Goal: Information Seeking & Learning: Find specific fact

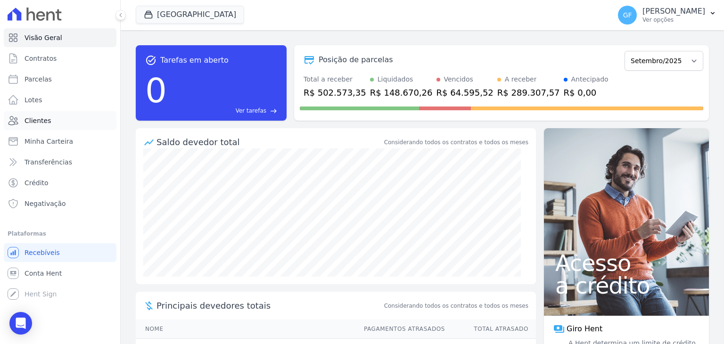
click at [41, 126] on link "Clientes" at bounding box center [60, 120] width 113 height 19
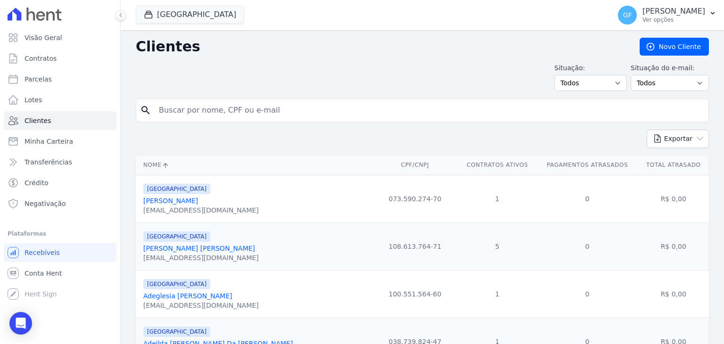
click at [215, 110] on input "search" at bounding box center [428, 110] width 551 height 19
type input "[PERSON_NAME]"
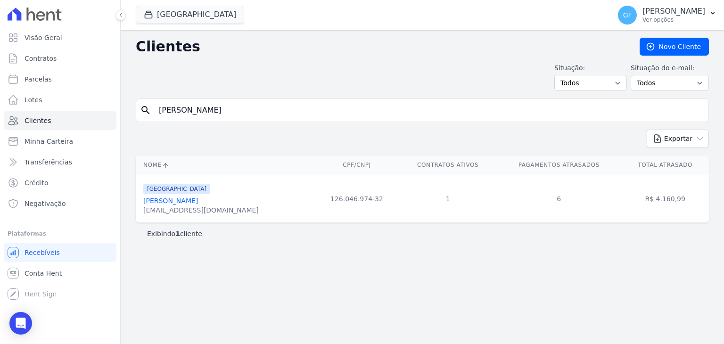
click at [190, 198] on link "[PERSON_NAME]" at bounding box center [170, 201] width 55 height 8
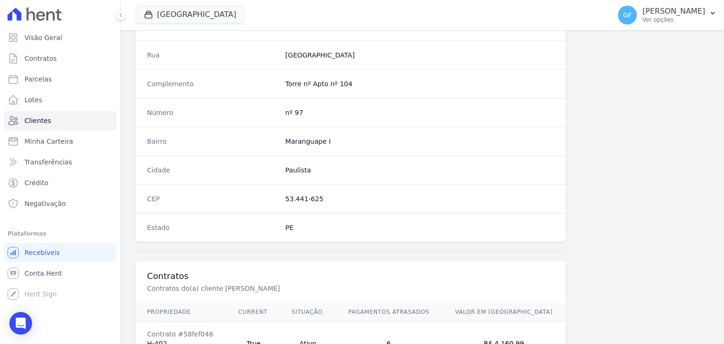
scroll to position [535, 0]
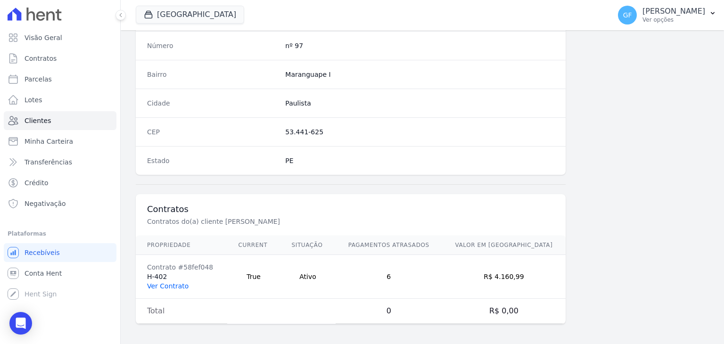
click at [168, 287] on td "Contrato #58fef048 H-402 Ver Contrato" at bounding box center [181, 277] width 91 height 44
click at [123, 14] on button at bounding box center [120, 15] width 10 height 10
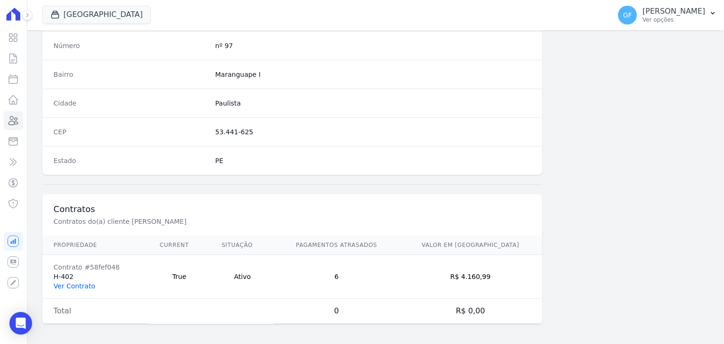
click at [78, 283] on link "Ver Contrato" at bounding box center [74, 286] width 41 height 8
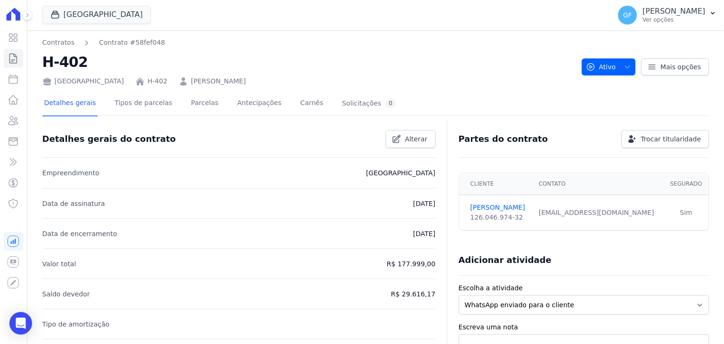
click at [176, 104] on div "Detalhes gerais Tipos de parcelas [GEOGRAPHIC_DATA] Antecipações [PERSON_NAME] …" at bounding box center [220, 103] width 356 height 25
click at [189, 104] on link "Parcelas" at bounding box center [204, 103] width 31 height 25
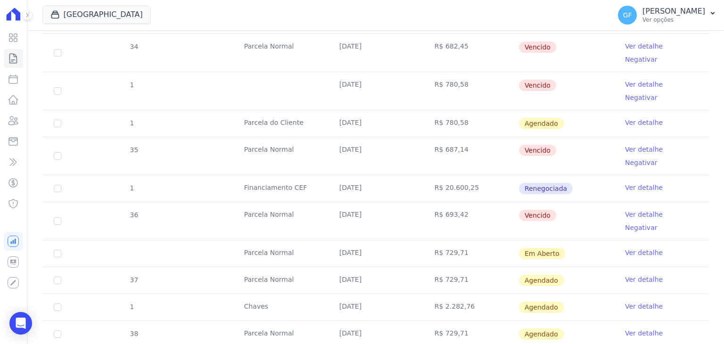
scroll to position [479, 0]
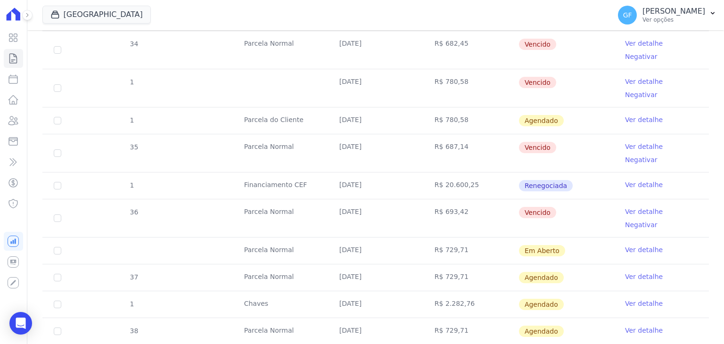
drag, startPoint x: 334, startPoint y: 146, endPoint x: 552, endPoint y: 151, distance: 218.3
click at [552, 237] on tr "Parcela Normal [DATE] R$ 729,71 Em [GEOGRAPHIC_DATA] Ver detalhe" at bounding box center [375, 250] width 666 height 27
click at [569, 238] on td "Em Aberto" at bounding box center [565, 251] width 95 height 26
drag, startPoint x: 439, startPoint y: 148, endPoint x: 459, endPoint y: 148, distance: 20.3
click at [459, 238] on td "R$ 729,71" at bounding box center [470, 251] width 95 height 26
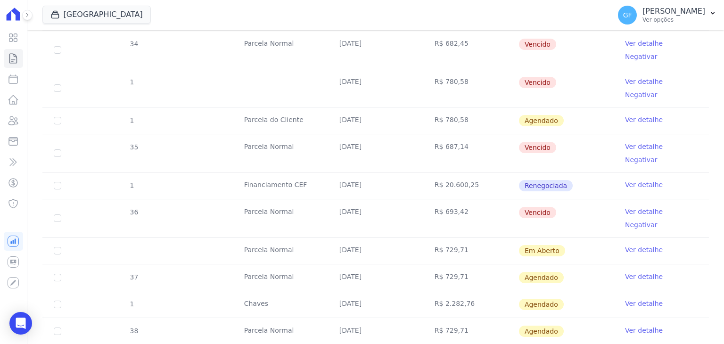
copy td "729,71"
